Goal: Communication & Community: Participate in discussion

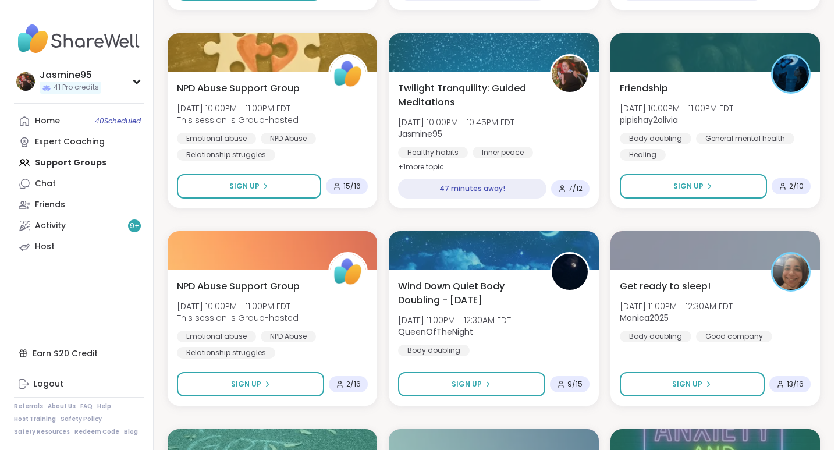
scroll to position [572, 0]
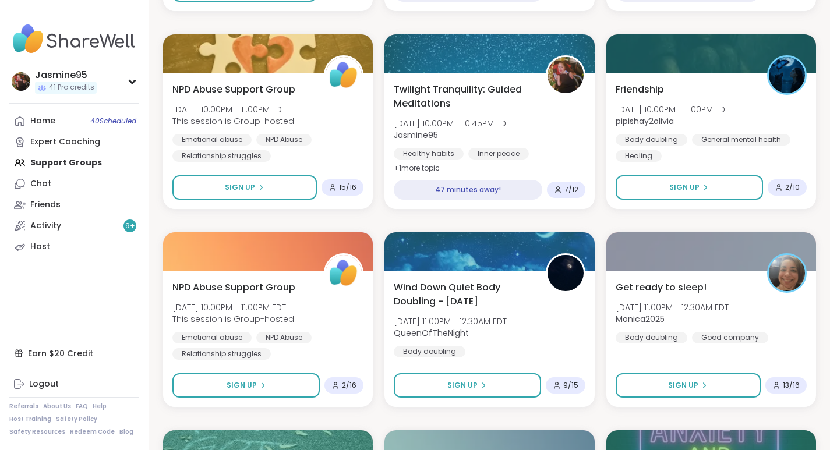
click at [482, 100] on span "Twilight Tranquility: Guided Meditations" at bounding box center [463, 97] width 139 height 28
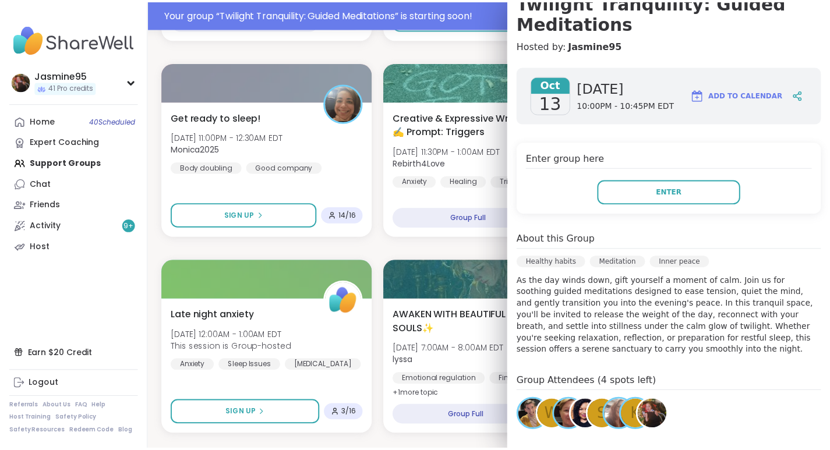
scroll to position [600, 0]
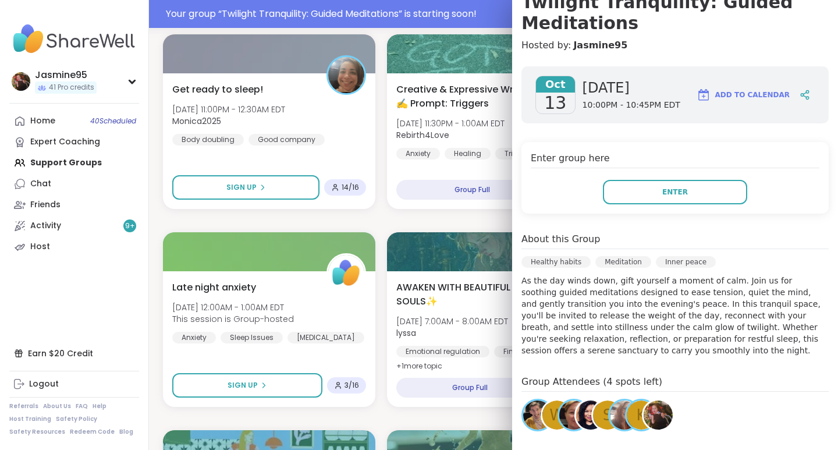
click at [664, 194] on span "Enter" at bounding box center [676, 192] width 26 height 10
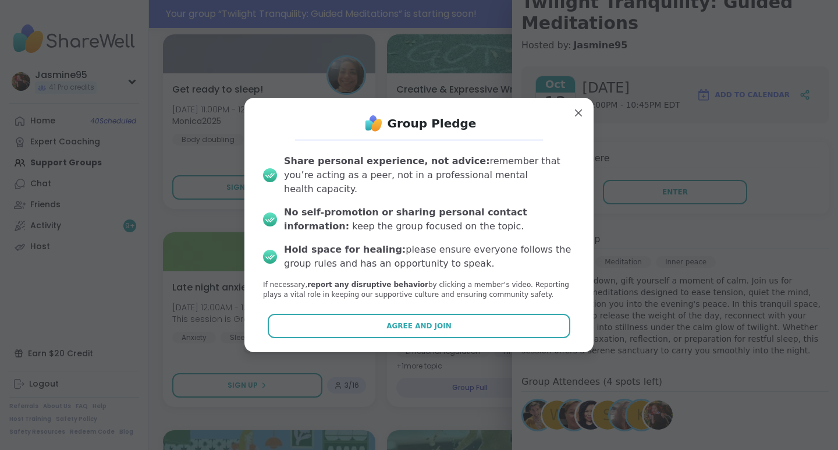
click at [412, 321] on span "Agree and Join" at bounding box center [419, 326] width 65 height 10
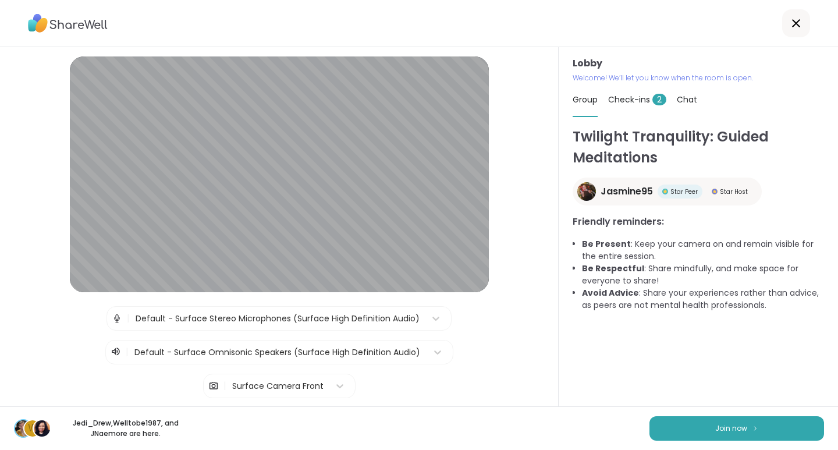
click at [736, 430] on span "Join now" at bounding box center [731, 428] width 32 height 10
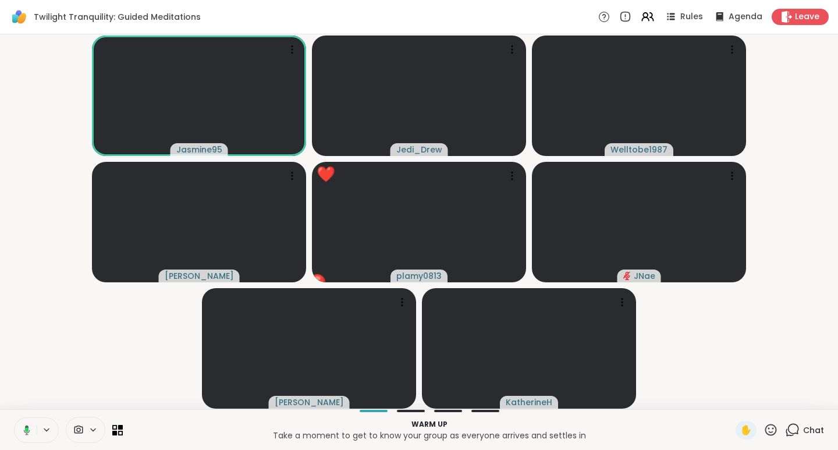
click at [767, 432] on icon at bounding box center [771, 430] width 15 height 15
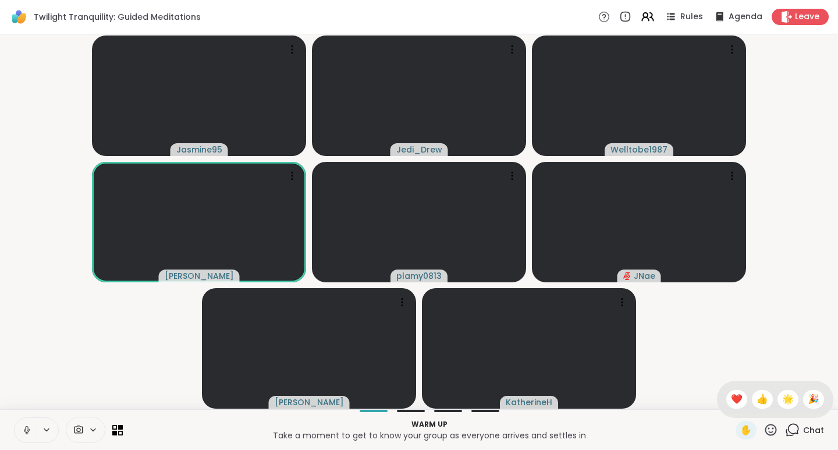
click at [808, 396] on span "🎉" at bounding box center [814, 399] width 12 height 14
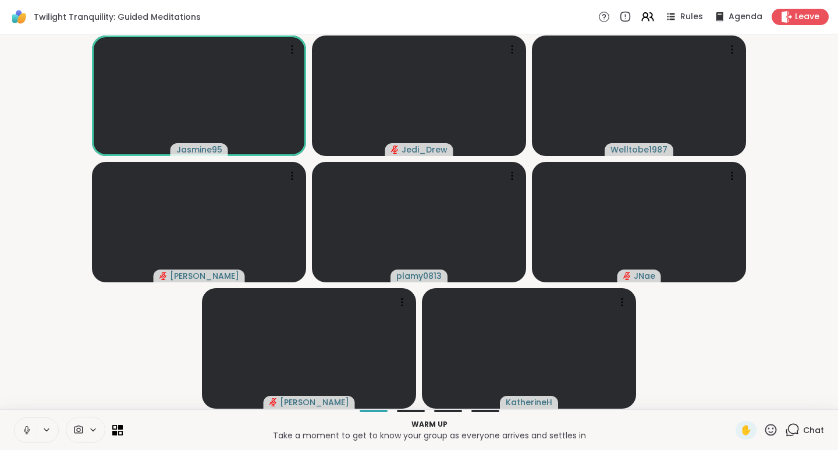
click at [743, 428] on span "✋" at bounding box center [747, 430] width 12 height 14
click at [742, 430] on span "✋" at bounding box center [747, 430] width 12 height 14
click at [766, 427] on icon at bounding box center [771, 430] width 15 height 15
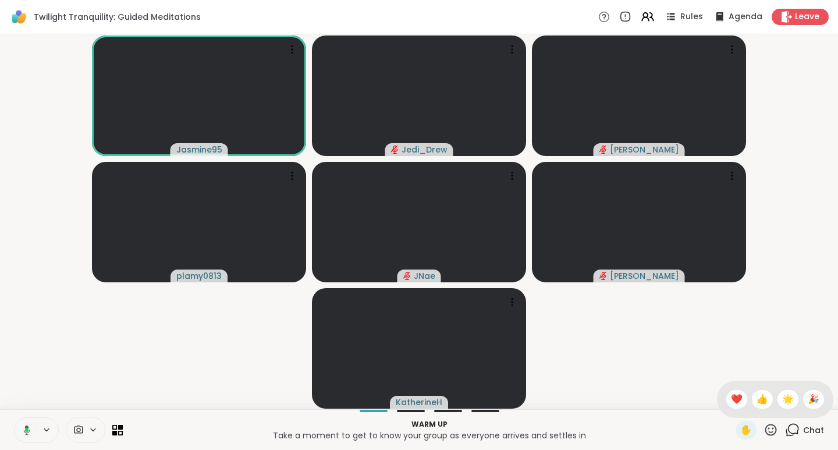
click at [731, 399] on div "❤️" at bounding box center [737, 399] width 21 height 19
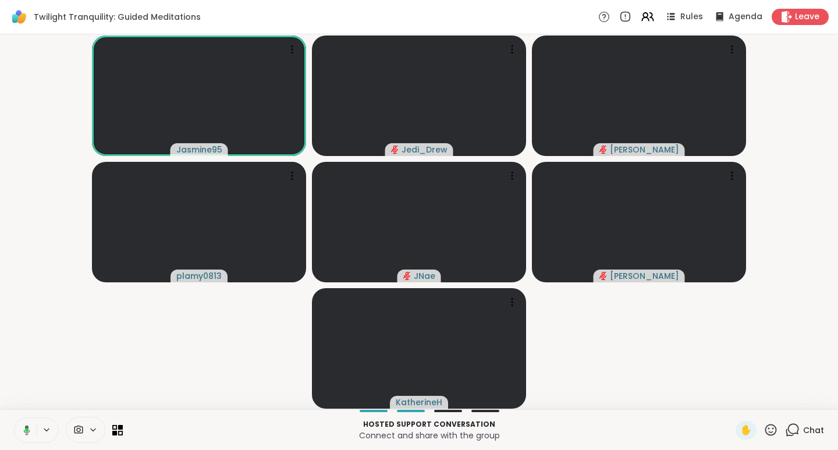
click at [765, 429] on icon at bounding box center [771, 430] width 15 height 15
click at [794, 430] on div "Chat" at bounding box center [804, 430] width 39 height 19
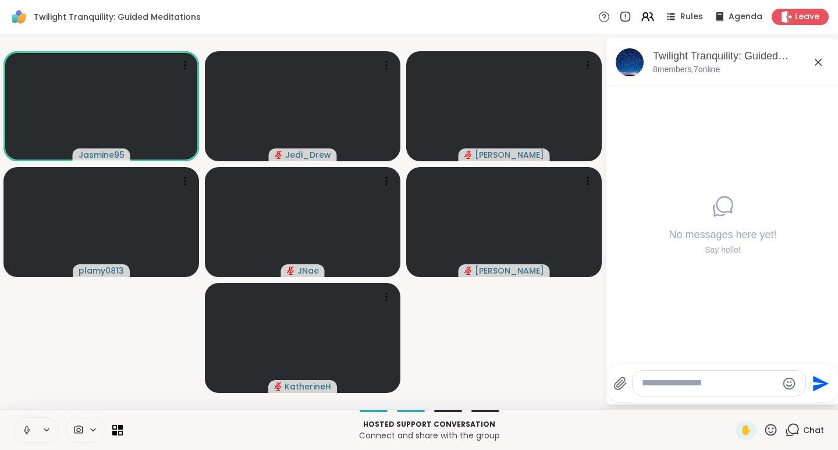
click at [671, 20] on icon at bounding box center [671, 17] width 14 height 14
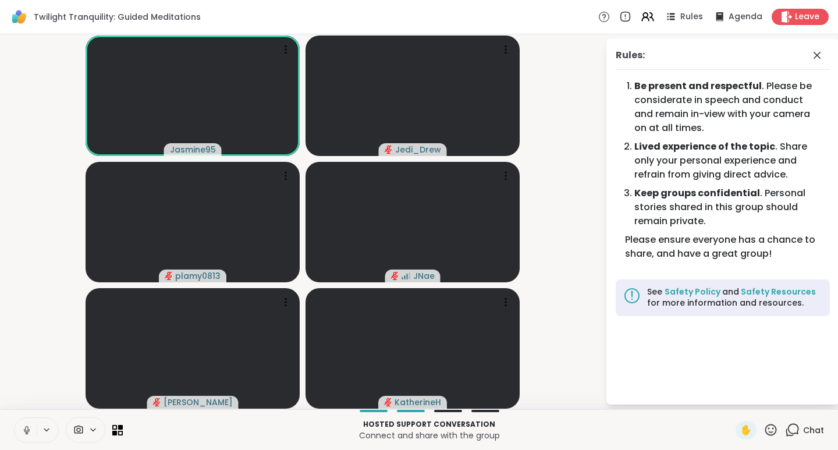
click at [803, 432] on span "Chat" at bounding box center [813, 430] width 21 height 12
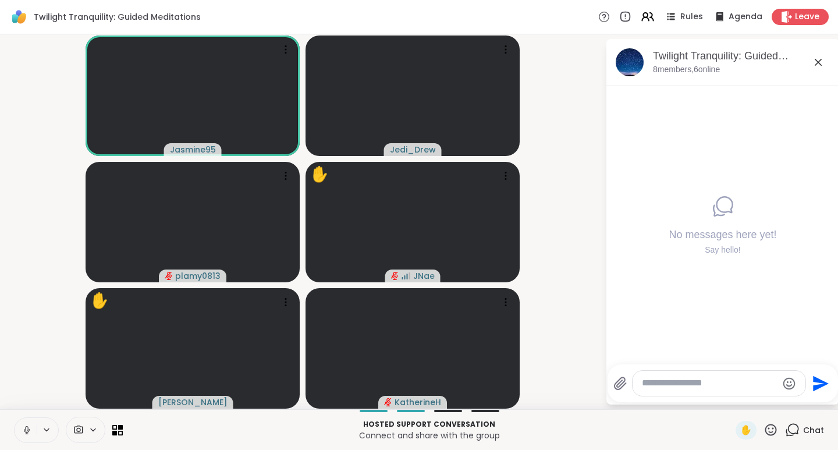
click at [767, 433] on icon at bounding box center [772, 430] width 12 height 12
click at [731, 397] on div "❤️" at bounding box center [737, 399] width 21 height 19
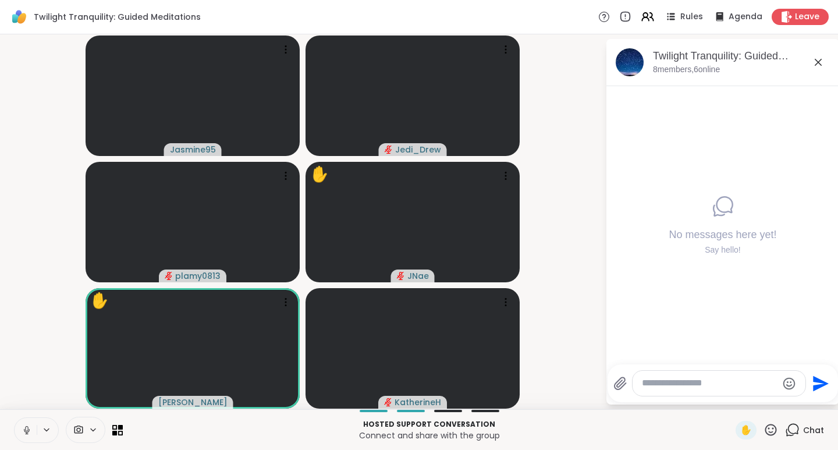
click at [769, 427] on icon at bounding box center [771, 430] width 15 height 15
click at [731, 399] on div "❤️" at bounding box center [737, 399] width 21 height 19
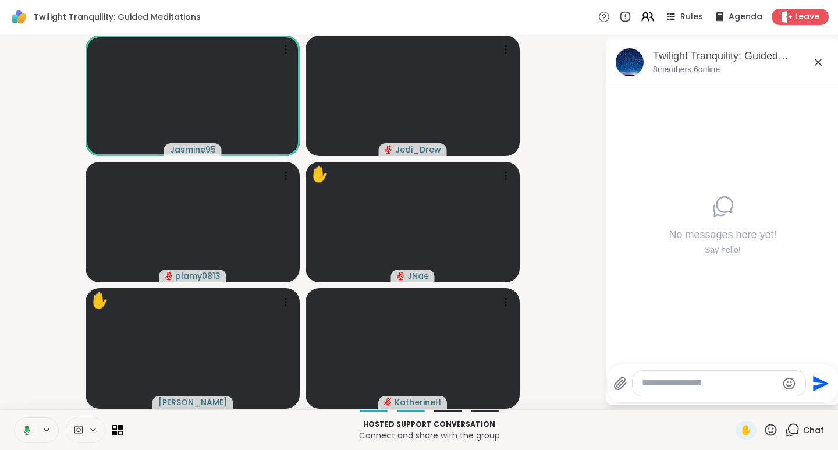
click at [766, 432] on icon at bounding box center [772, 430] width 12 height 12
click at [782, 398] on span "🌟" at bounding box center [788, 399] width 12 height 14
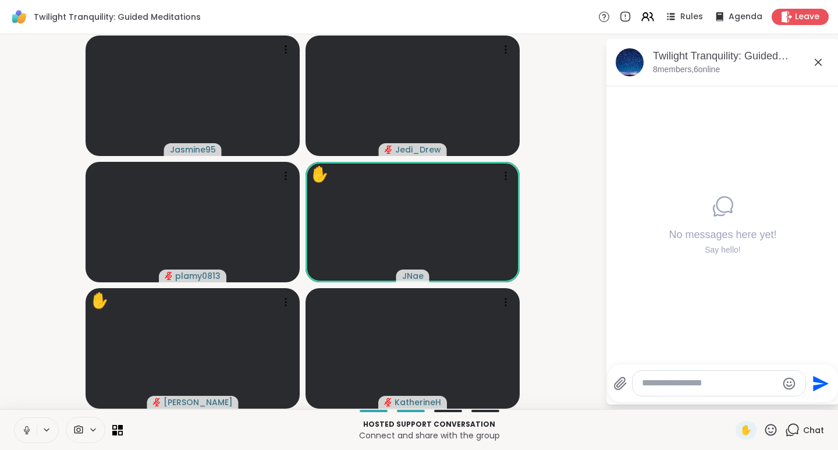
click at [767, 431] on icon at bounding box center [771, 430] width 15 height 15
click at [731, 402] on span "❤️" at bounding box center [737, 399] width 12 height 14
click at [764, 430] on icon at bounding box center [771, 430] width 15 height 15
click at [757, 402] on span "👍" at bounding box center [763, 399] width 12 height 14
click at [766, 433] on icon at bounding box center [772, 430] width 12 height 12
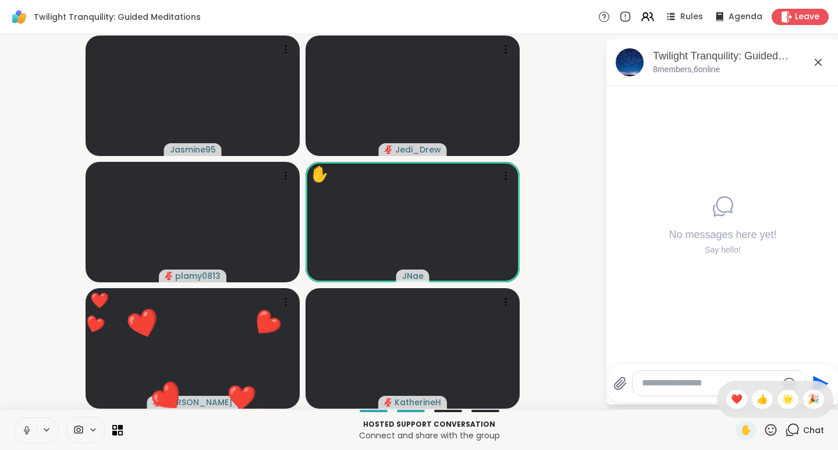
click at [782, 398] on span "🌟" at bounding box center [788, 399] width 12 height 14
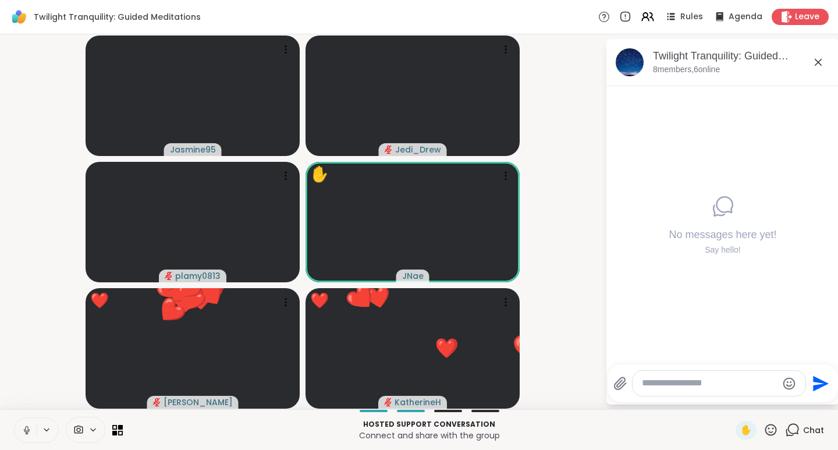
click at [768, 428] on icon at bounding box center [772, 430] width 12 height 12
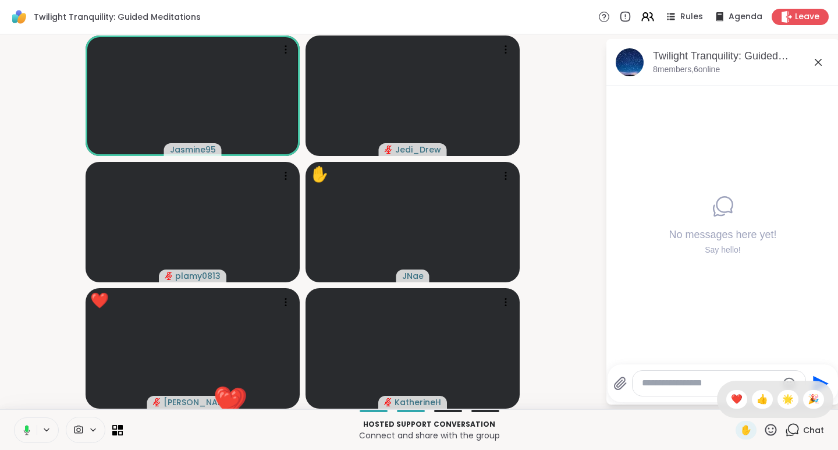
click at [731, 399] on span "❤️" at bounding box center [737, 399] width 12 height 14
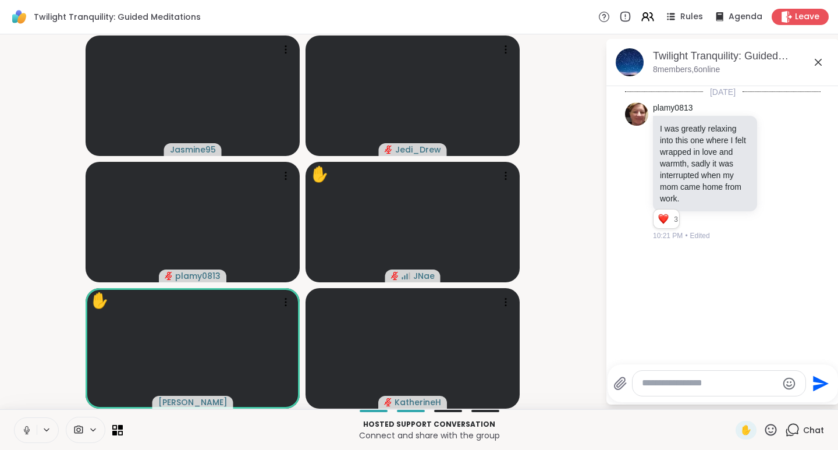
click at [764, 428] on icon at bounding box center [771, 430] width 15 height 15
click at [731, 398] on span "❤️" at bounding box center [737, 399] width 12 height 14
click at [766, 432] on icon at bounding box center [772, 430] width 12 height 12
click at [782, 402] on span "🌟" at bounding box center [788, 399] width 12 height 14
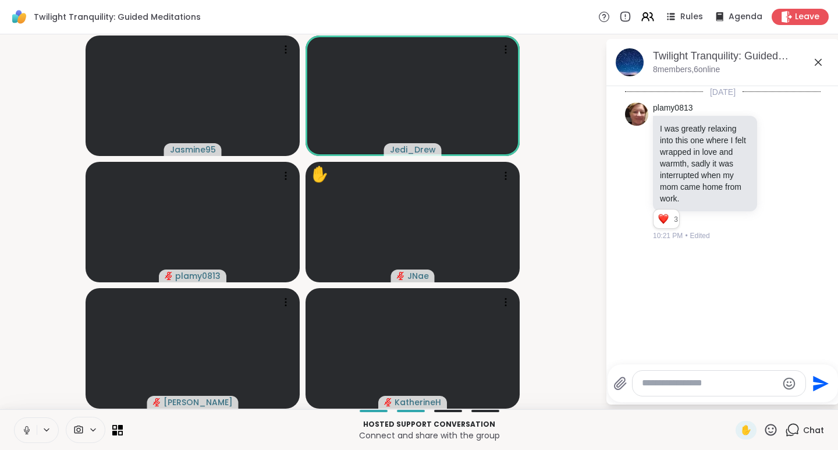
click at [766, 432] on icon at bounding box center [771, 430] width 15 height 15
click at [731, 401] on span "❤️" at bounding box center [737, 399] width 12 height 14
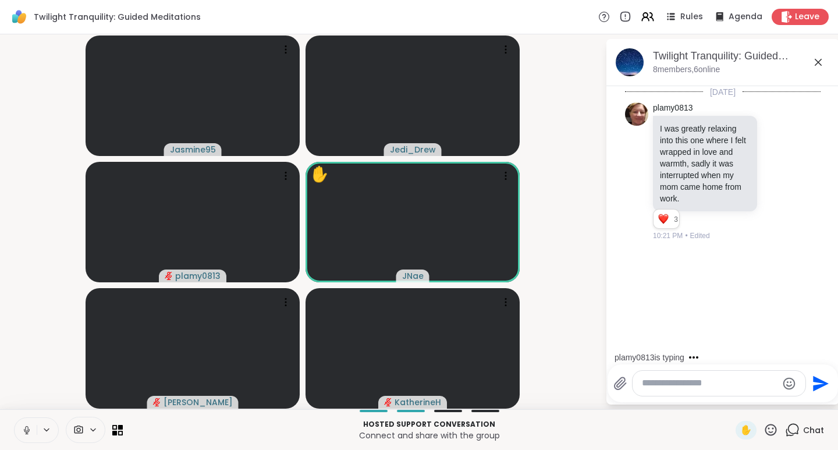
click at [766, 428] on icon at bounding box center [772, 430] width 12 height 12
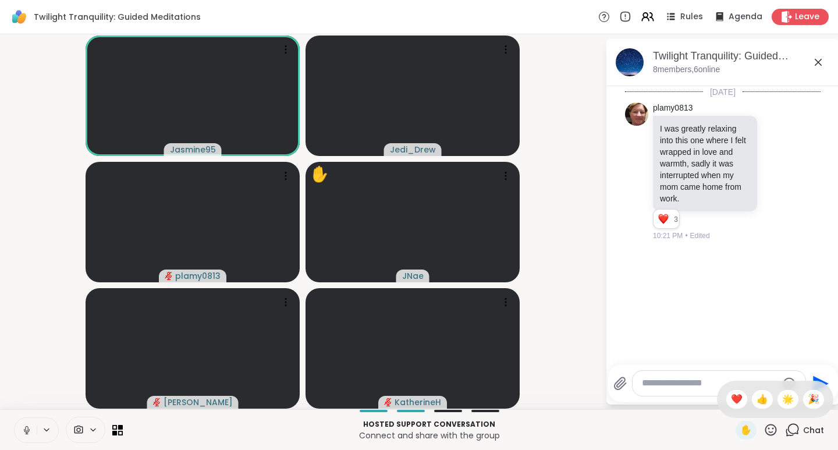
click at [731, 404] on span "❤️" at bounding box center [737, 399] width 12 height 14
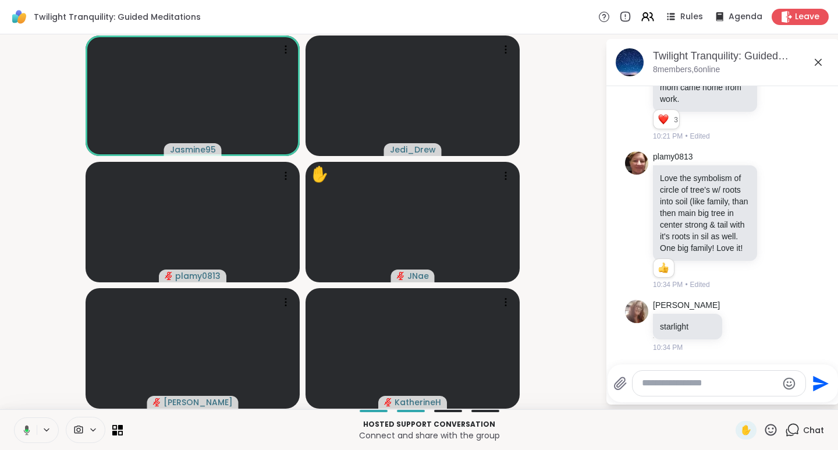
scroll to position [139, 0]
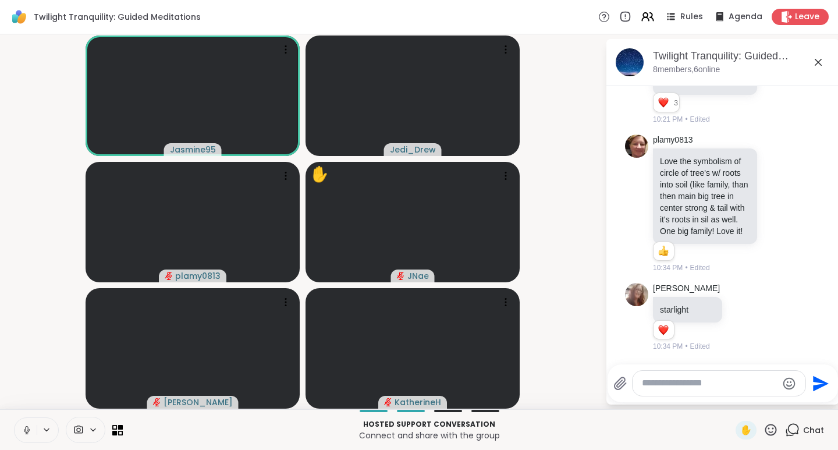
click at [774, 199] on icon at bounding box center [778, 203] width 9 height 9
click at [773, 180] on div "Select Reaction: Heart" at bounding box center [778, 185] width 10 height 10
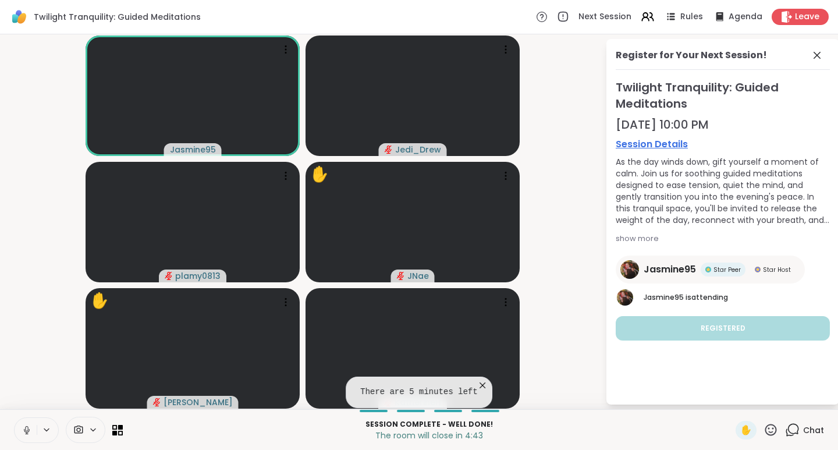
click at [792, 431] on div "Chat" at bounding box center [804, 430] width 39 height 19
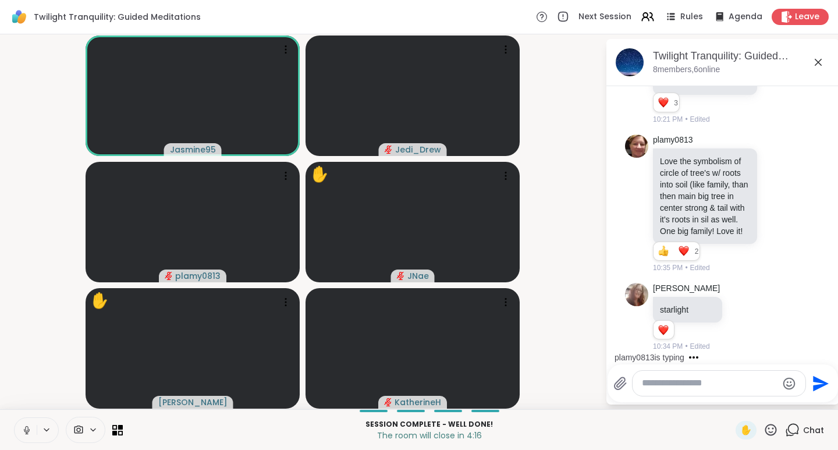
click at [766, 429] on icon at bounding box center [772, 430] width 12 height 12
click at [757, 398] on span "👍" at bounding box center [763, 399] width 12 height 14
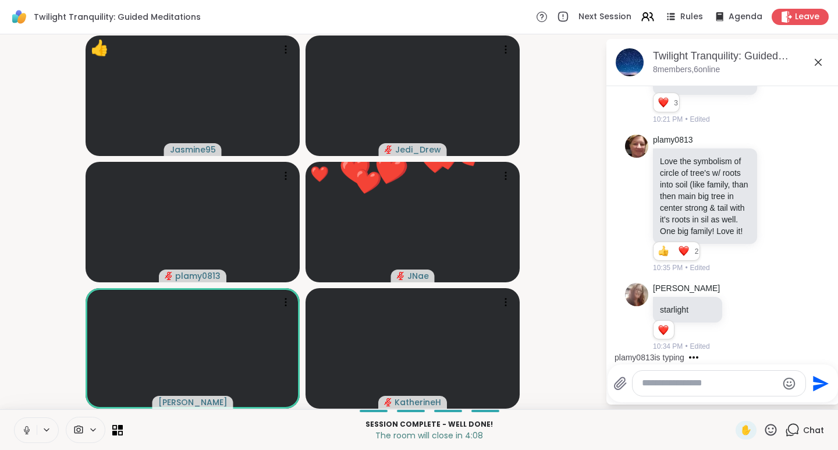
click at [766, 428] on icon at bounding box center [772, 430] width 12 height 12
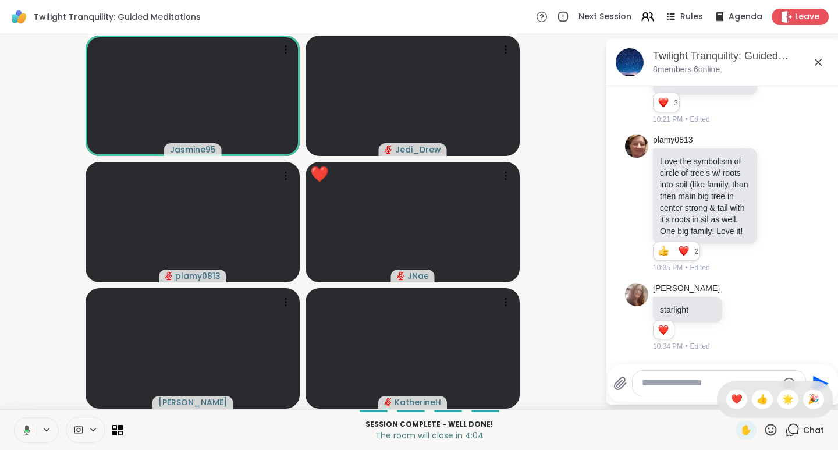
click at [731, 403] on span "❤️" at bounding box center [737, 399] width 12 height 14
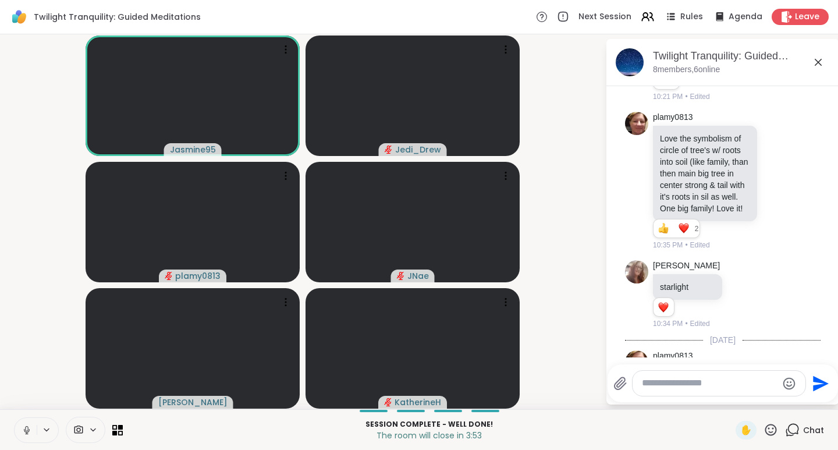
scroll to position [236, 0]
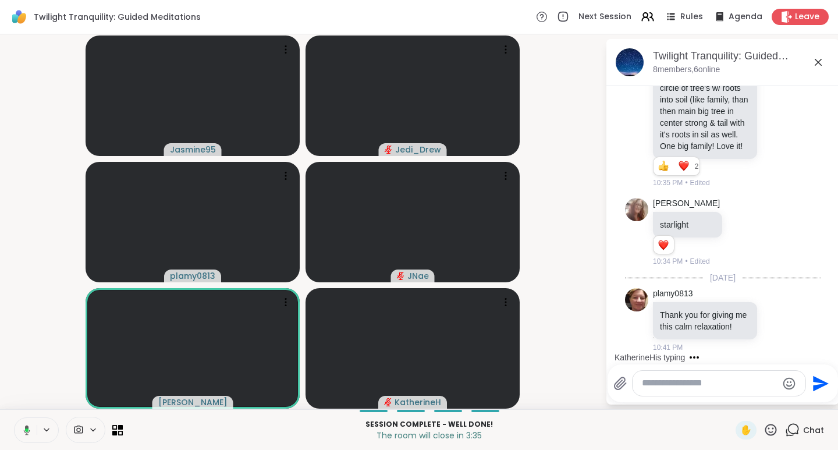
click at [776, 321] on icon at bounding box center [777, 321] width 3 height 1
click at [773, 297] on div "Select Reaction: Heart" at bounding box center [778, 301] width 10 height 10
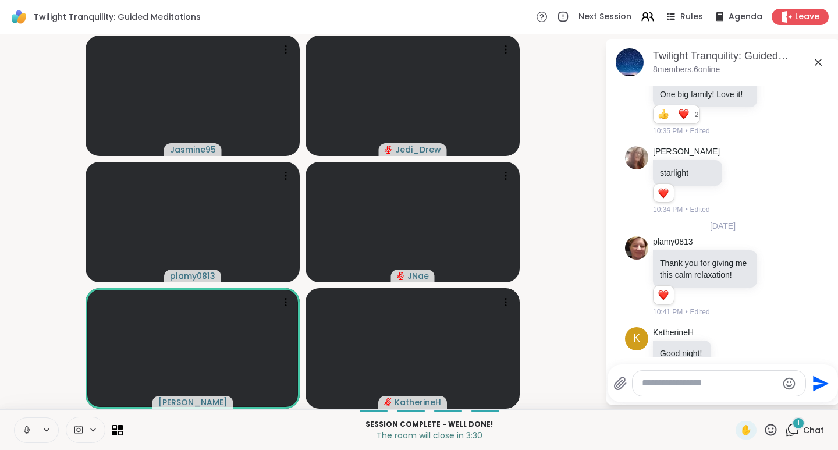
scroll to position [315, 0]
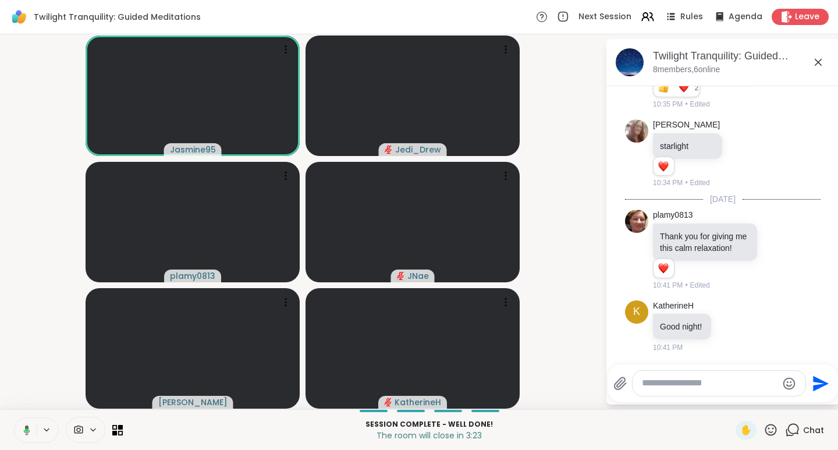
click at [766, 430] on icon at bounding box center [771, 430] width 15 height 15
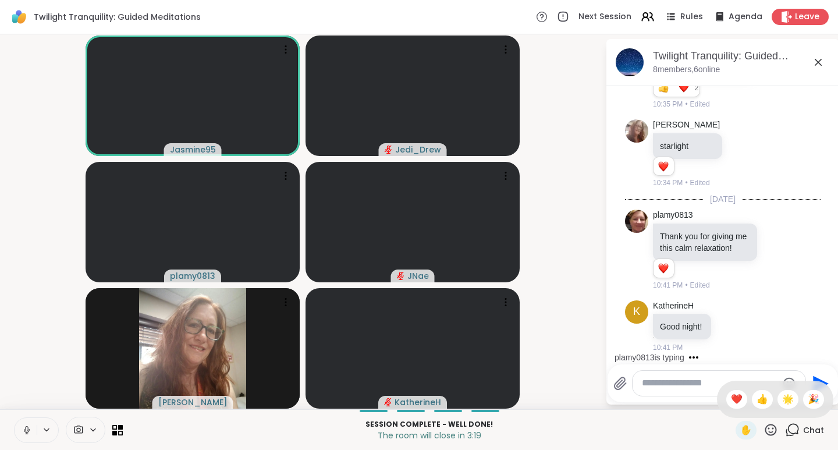
click at [731, 401] on span "❤️" at bounding box center [737, 399] width 12 height 14
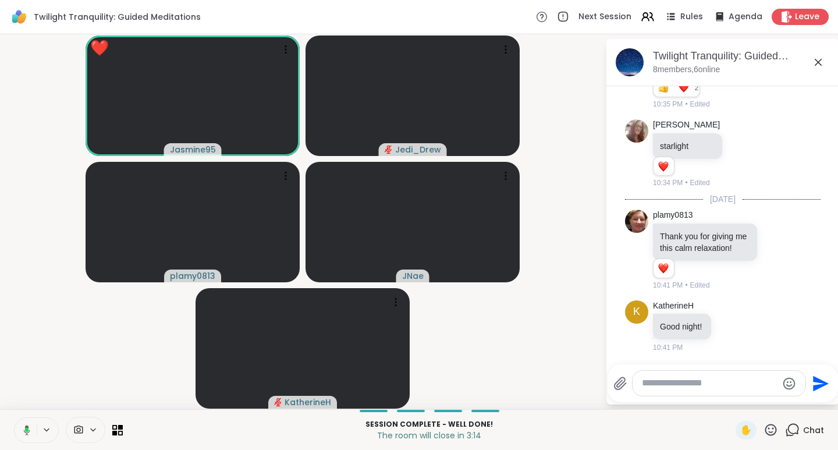
scroll to position [377, 0]
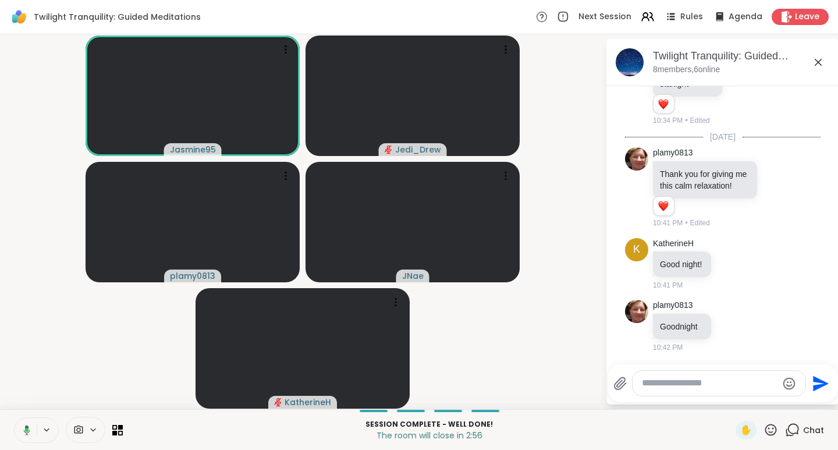
click at [764, 429] on icon at bounding box center [771, 430] width 15 height 15
click at [731, 400] on span "❤️" at bounding box center [737, 399] width 12 height 14
click at [766, 433] on icon at bounding box center [772, 430] width 12 height 12
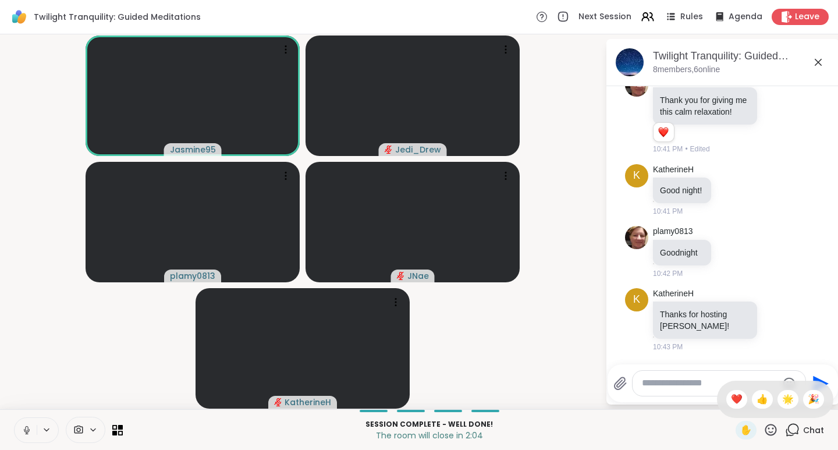
click at [731, 401] on span "❤️" at bounding box center [737, 399] width 12 height 14
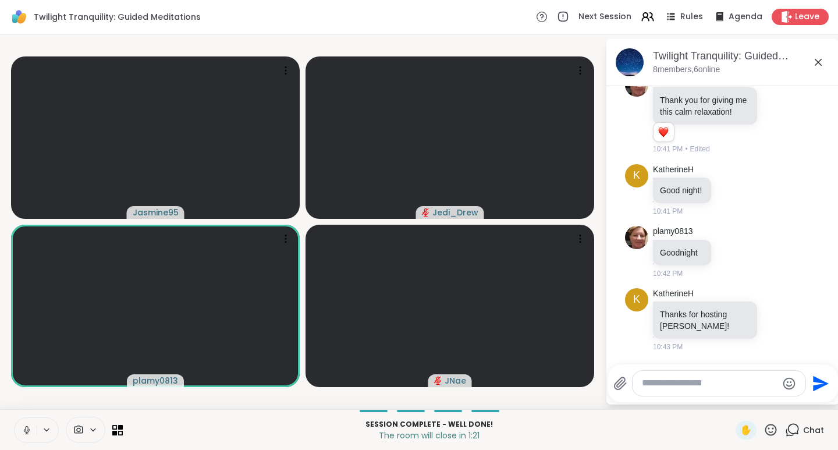
click at [795, 19] on span "Leave" at bounding box center [807, 17] width 24 height 12
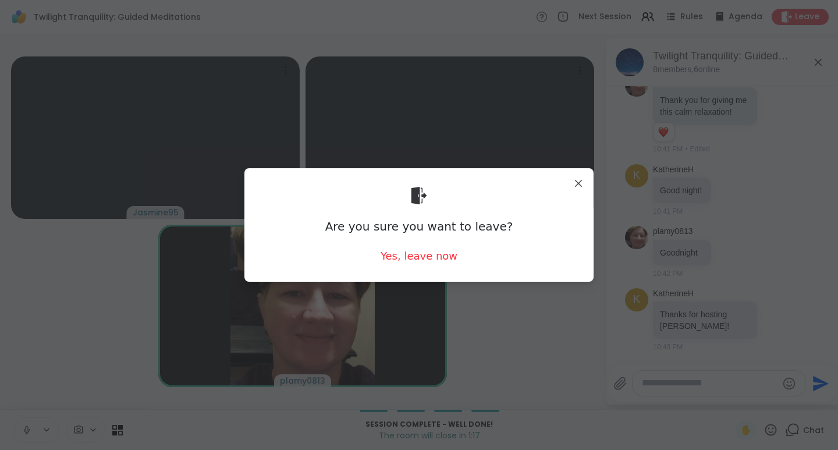
click at [410, 260] on div "Yes, leave now" at bounding box center [419, 256] width 77 height 15
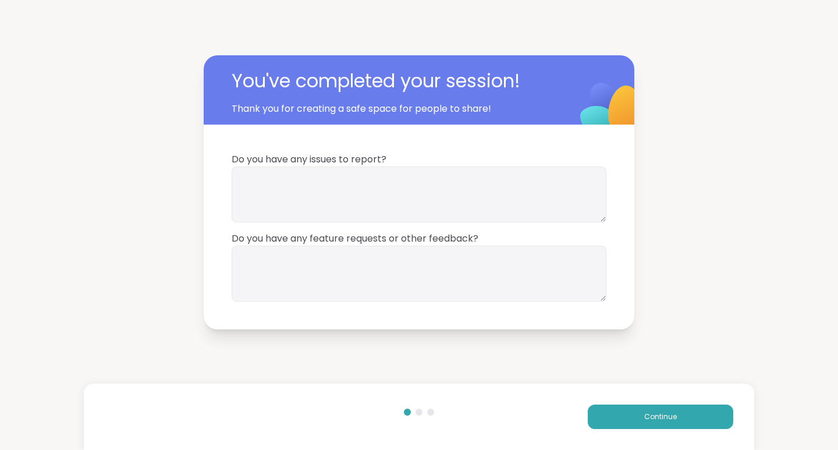
click at [647, 425] on button "Continue" at bounding box center [661, 417] width 146 height 24
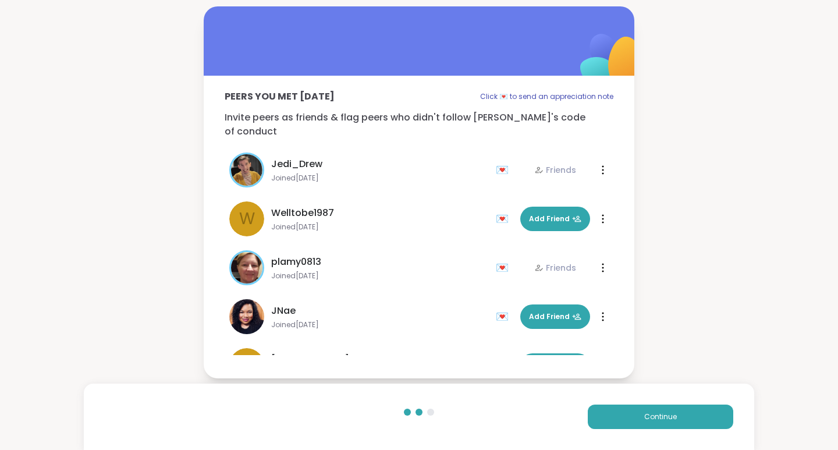
click at [547, 313] on span "Add Friend" at bounding box center [555, 316] width 52 height 10
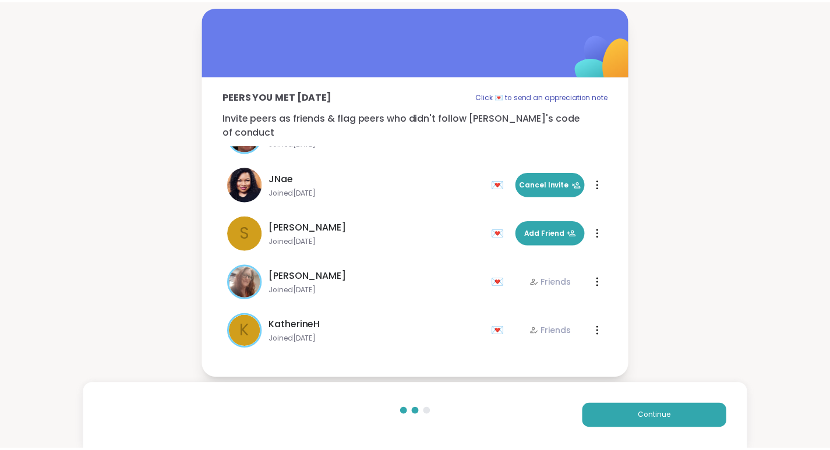
scroll to position [133, 0]
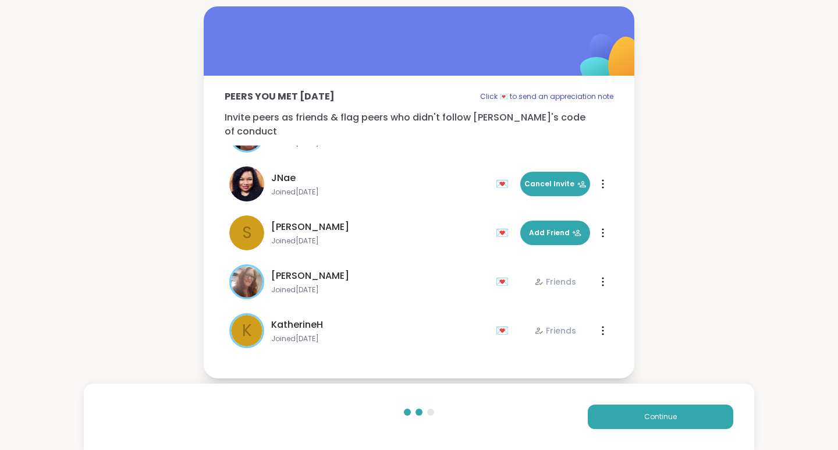
click at [661, 416] on span "Continue" at bounding box center [660, 417] width 33 height 10
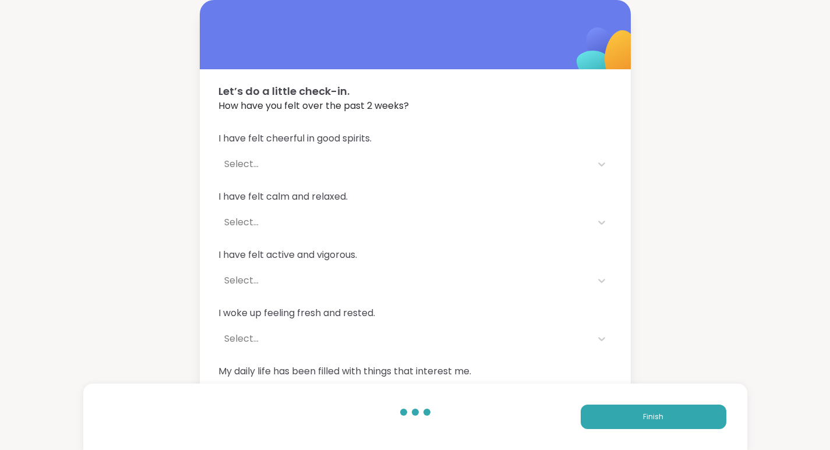
click at [674, 417] on button "Finish" at bounding box center [653, 417] width 146 height 24
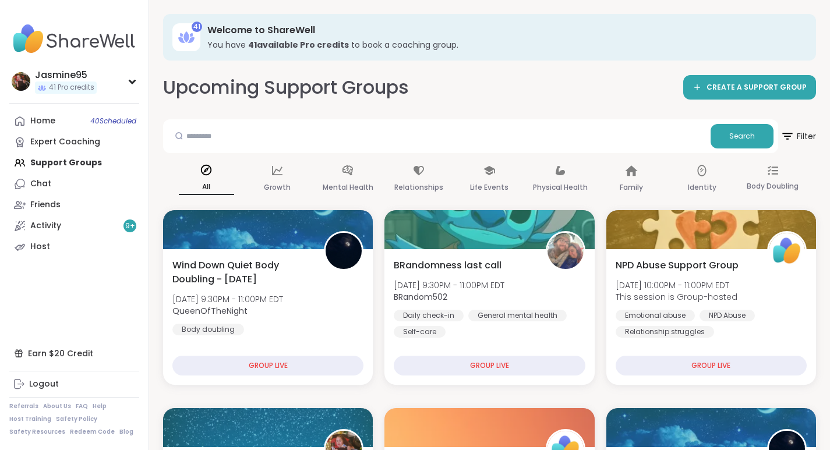
click at [68, 229] on link "Activity 9 +" at bounding box center [74, 225] width 130 height 21
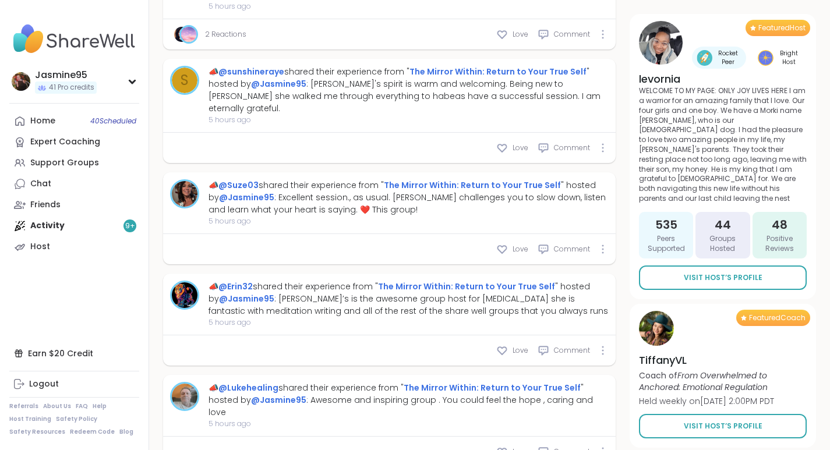
scroll to position [4383, 0]
click at [515, 148] on span "Love" at bounding box center [520, 147] width 16 height 10
click at [512, 249] on div "Love" at bounding box center [512, 249] width 32 height 12
click at [511, 350] on div "Love" at bounding box center [512, 350] width 32 height 12
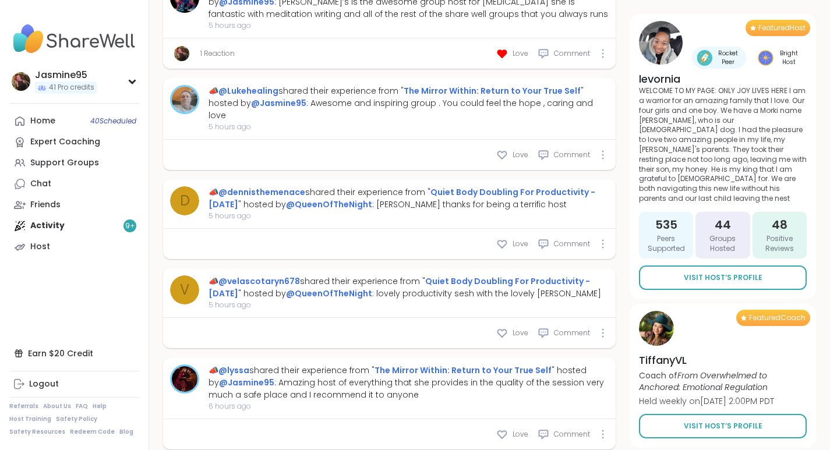
scroll to position [4679, 0]
click at [513, 150] on span "Love" at bounding box center [520, 155] width 16 height 10
click at [519, 429] on span "Love" at bounding box center [520, 434] width 16 height 10
type textarea "*"
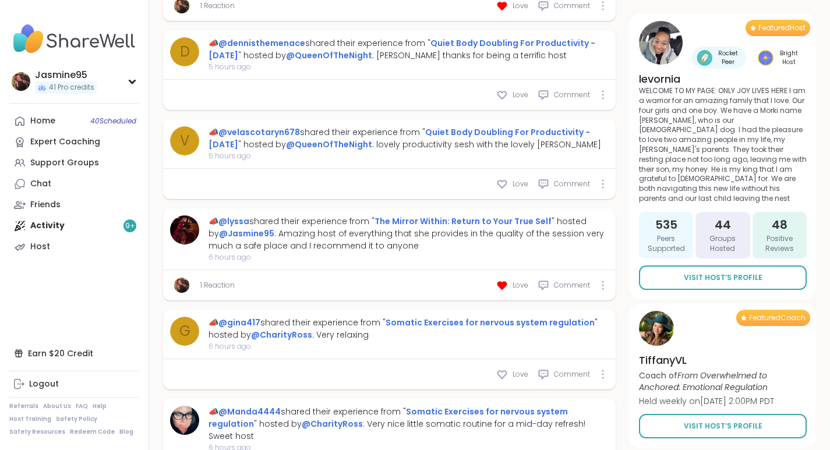
scroll to position [4832, 0]
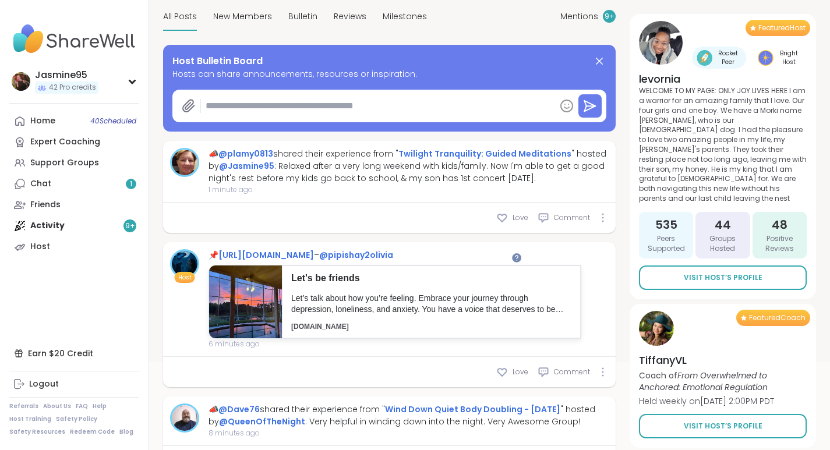
click at [522, 217] on span "Love" at bounding box center [520, 217] width 16 height 10
type textarea "*"
click at [64, 190] on link "Chat 1" at bounding box center [74, 183] width 130 height 21
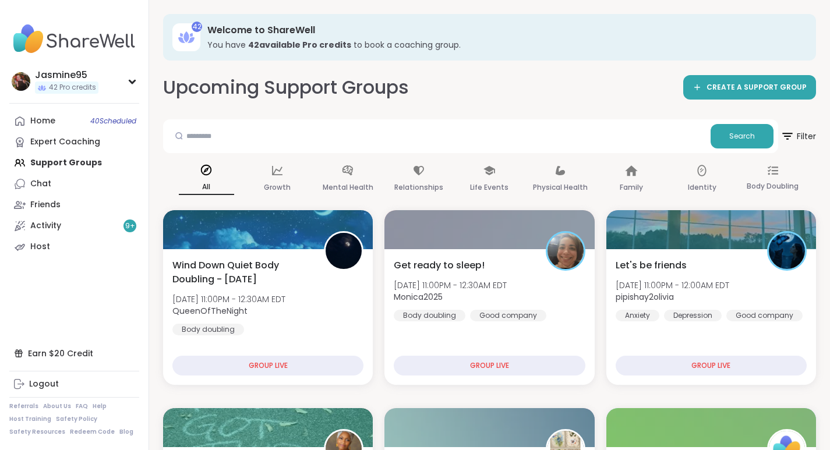
click at [45, 249] on div "Host" at bounding box center [40, 247] width 20 height 12
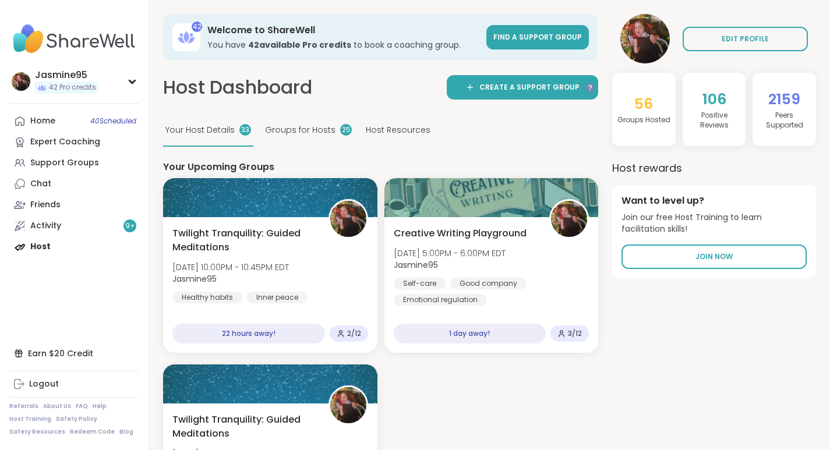
click at [73, 229] on link "Activity 9 +" at bounding box center [74, 225] width 130 height 21
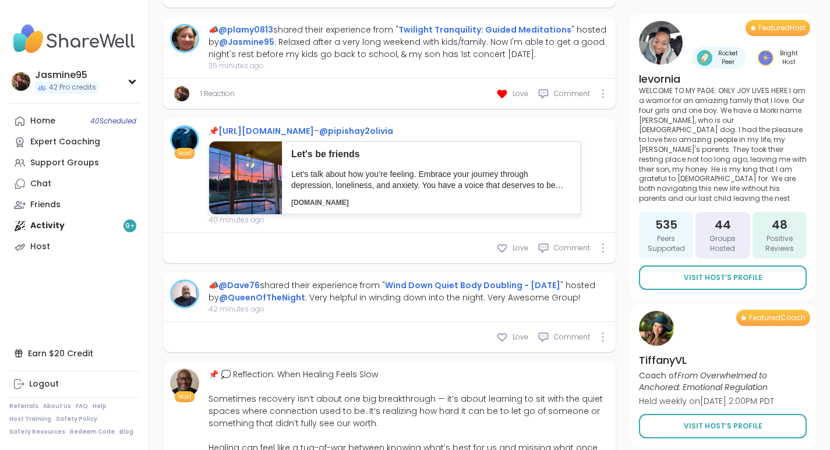
scroll to position [525, 0]
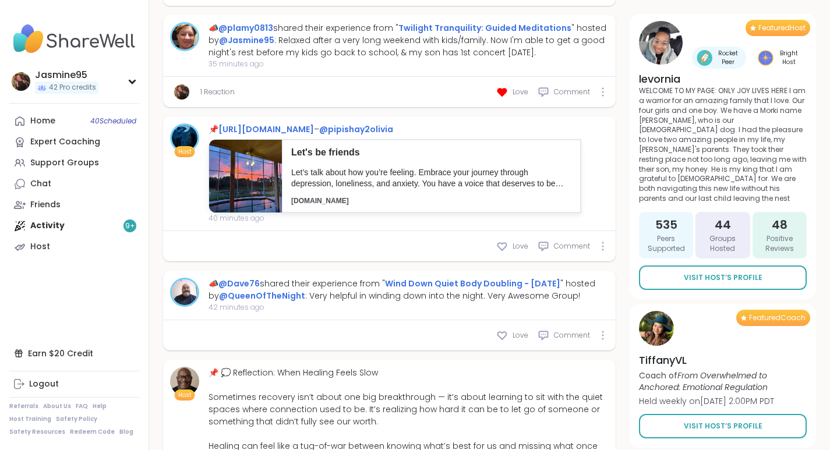
click at [79, 161] on div "Support Groups" at bounding box center [64, 163] width 69 height 12
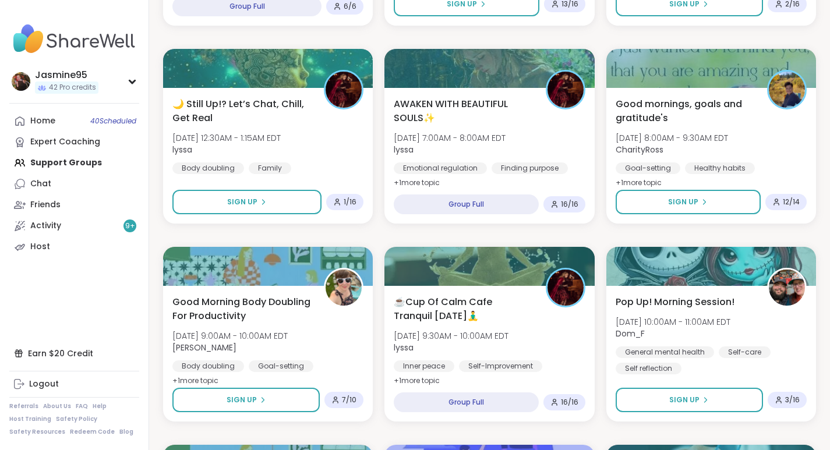
scroll to position [557, 0]
click at [242, 203] on span "Sign Up" at bounding box center [242, 202] width 30 height 10
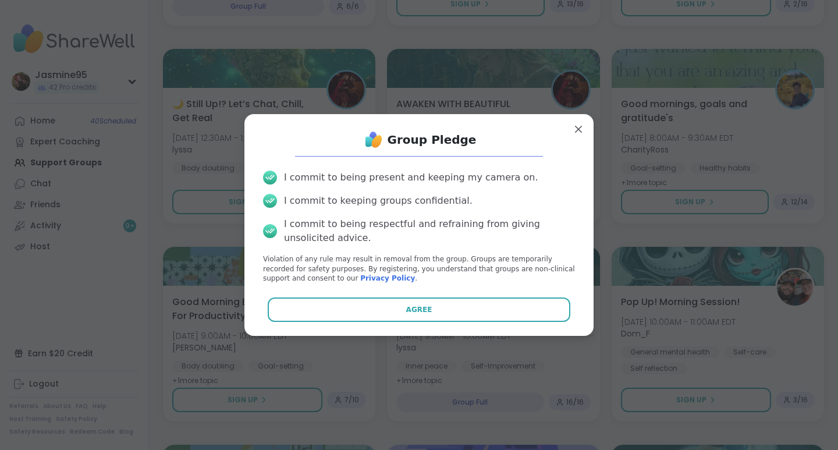
click at [366, 307] on button "Agree" at bounding box center [419, 309] width 303 height 24
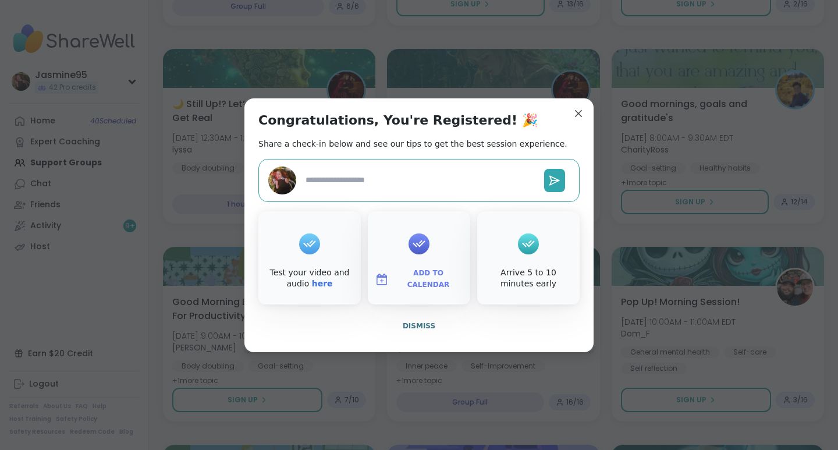
click at [420, 330] on span "Dismiss" at bounding box center [419, 326] width 33 height 8
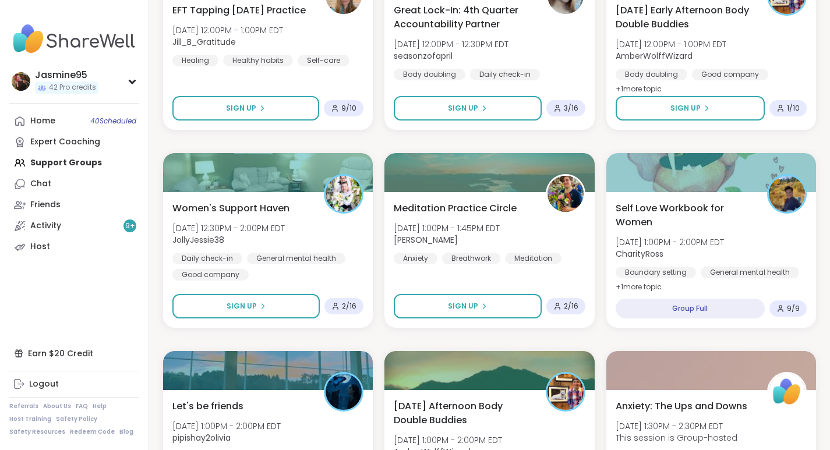
scroll to position [1443, 0]
click at [235, 311] on span "Sign Up" at bounding box center [241, 306] width 30 height 10
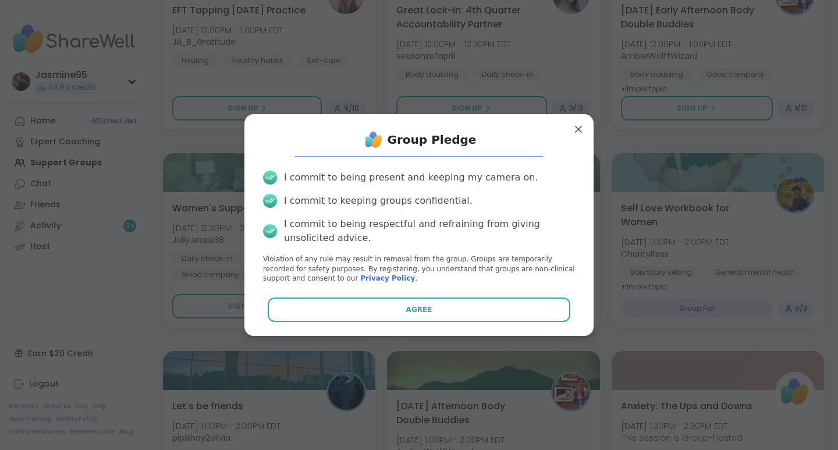
click at [374, 314] on button "Agree" at bounding box center [419, 309] width 303 height 24
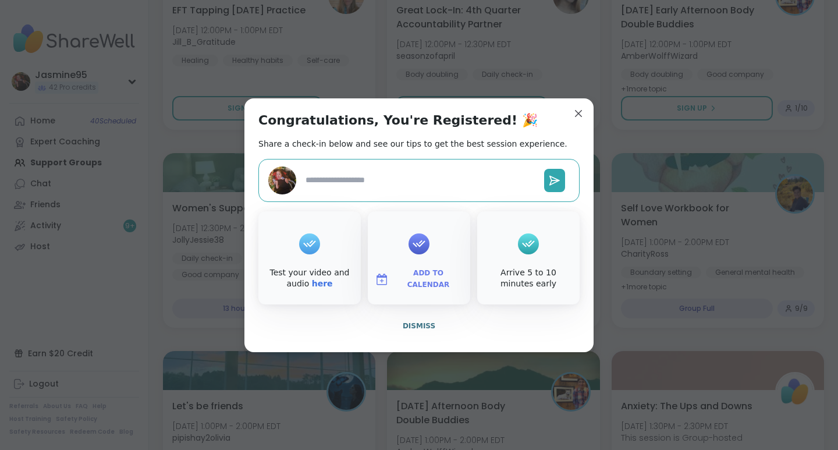
type textarea "*"
click at [434, 329] on button "Dismiss" at bounding box center [418, 326] width 321 height 24
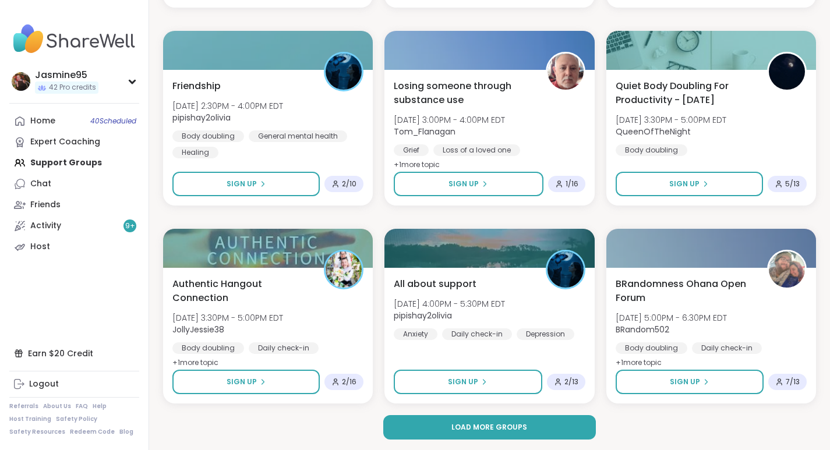
scroll to position [2160, 0]
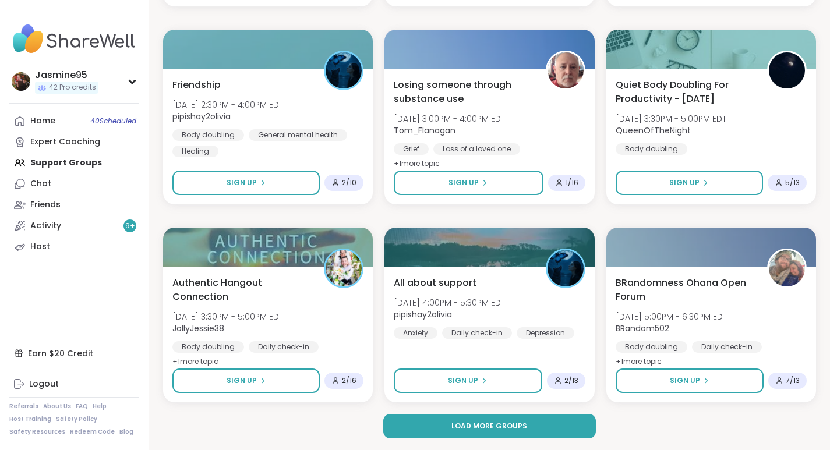
click at [456, 431] on button "Load more groups" at bounding box center [489, 426] width 213 height 24
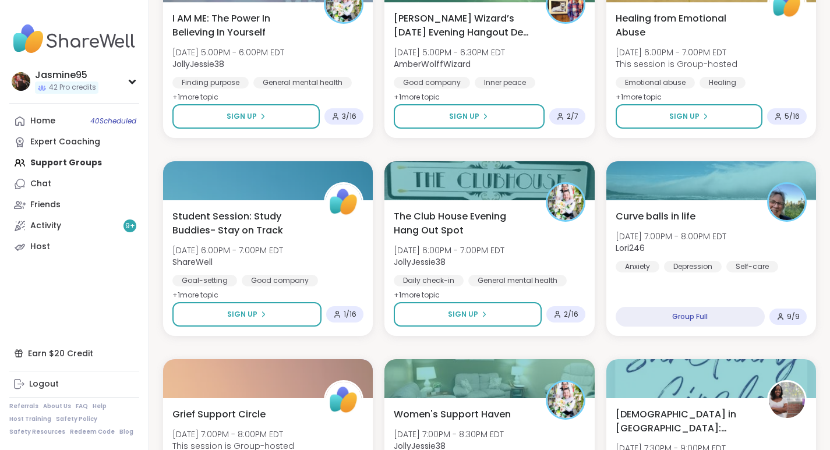
scroll to position [2624, 0]
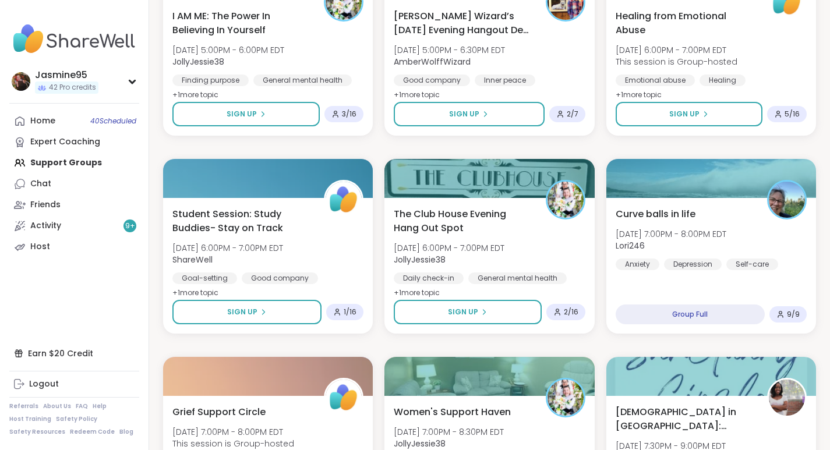
click at [260, 120] on button "Sign Up" at bounding box center [245, 114] width 147 height 24
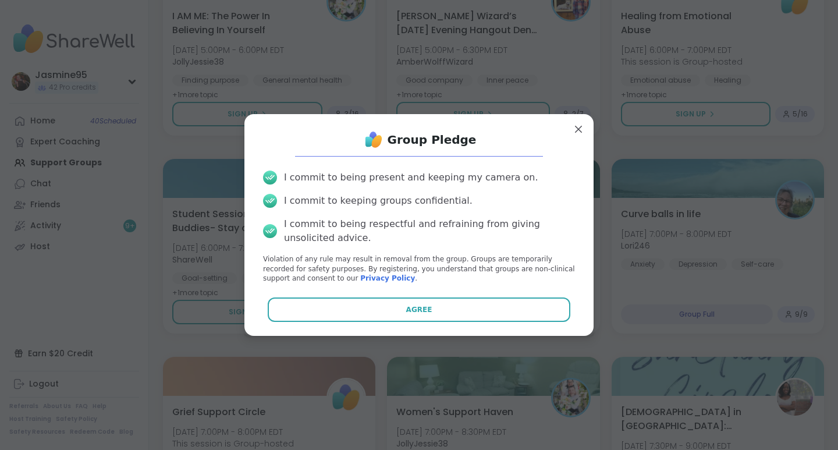
click at [417, 317] on button "Agree" at bounding box center [419, 309] width 303 height 24
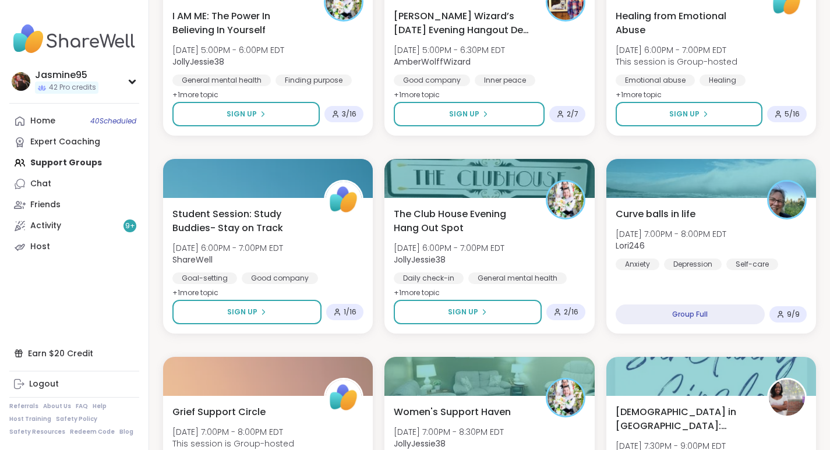
click at [102, 126] on link "Home 40 Scheduled" at bounding box center [74, 121] width 130 height 21
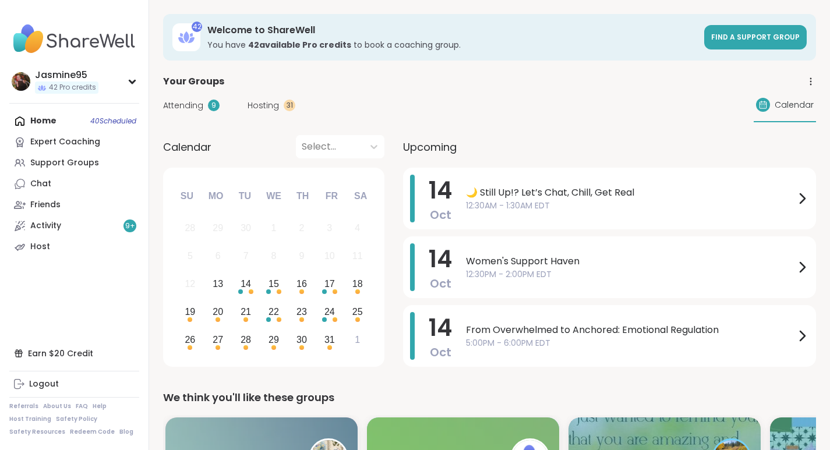
click at [183, 108] on span "Attending" at bounding box center [183, 106] width 40 height 12
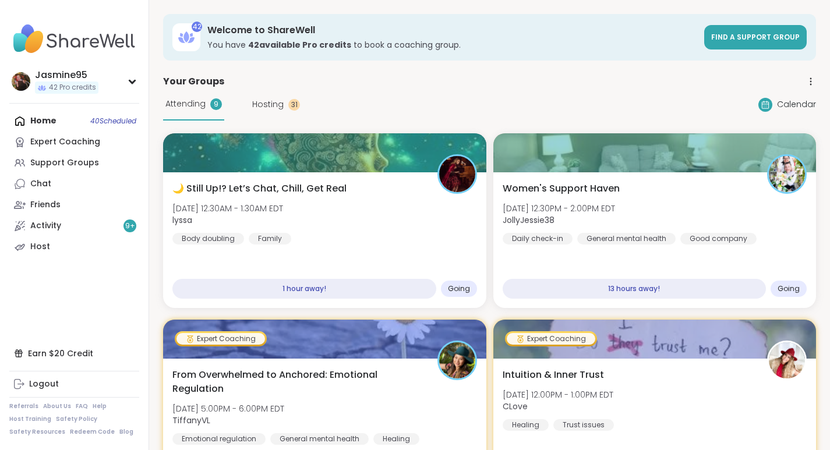
click at [47, 167] on div "Support Groups" at bounding box center [64, 163] width 69 height 12
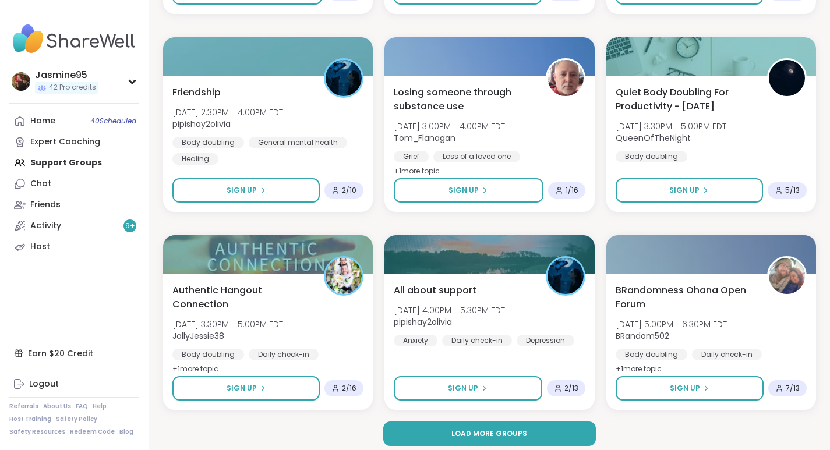
scroll to position [2160, 0]
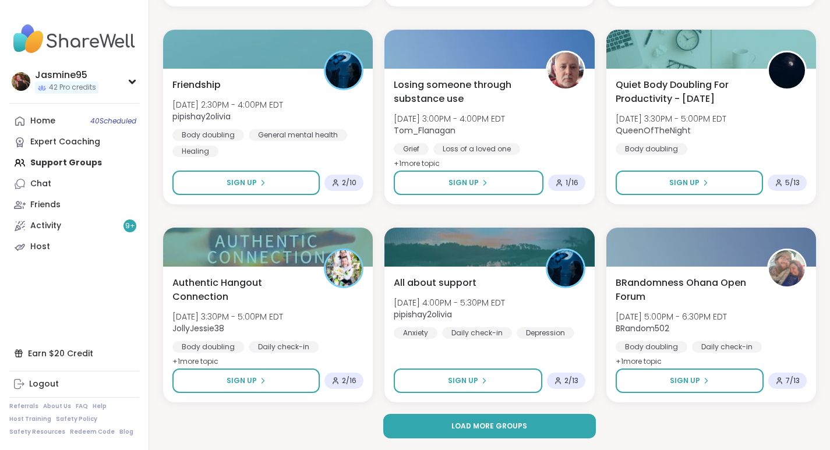
click at [413, 423] on button "Load more groups" at bounding box center [489, 426] width 213 height 24
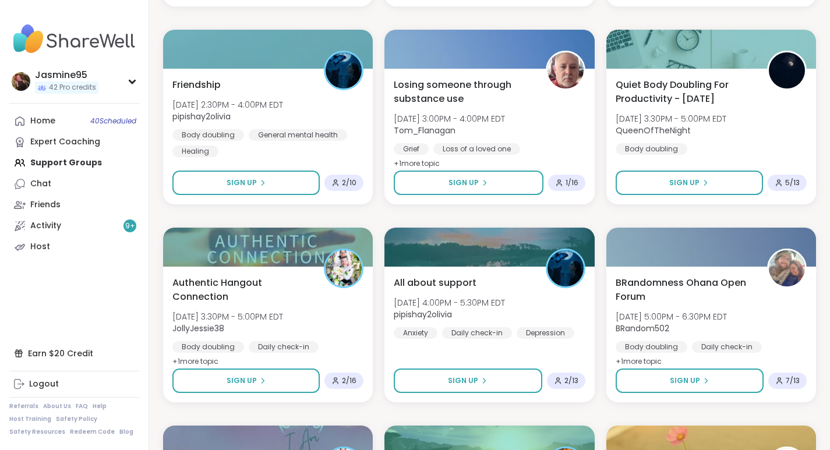
drag, startPoint x: 529, startPoint y: 104, endPoint x: 408, endPoint y: 16, distance: 149.2
click at [408, 16] on div "Wind Down Quiet Body Doubling - Monday Mon, Oct 13 | 11:00PM - 12:30AM EDT Quee…" at bounding box center [489, 413] width 653 height 4727
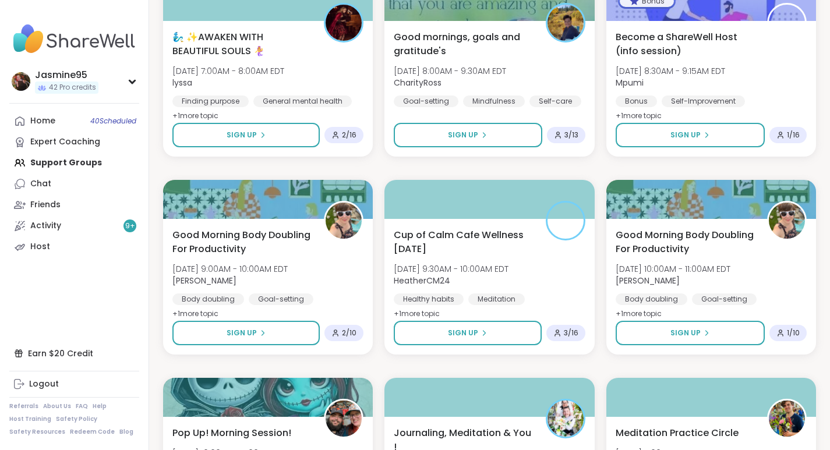
scroll to position [4186, 0]
